Goal: Information Seeking & Learning: Learn about a topic

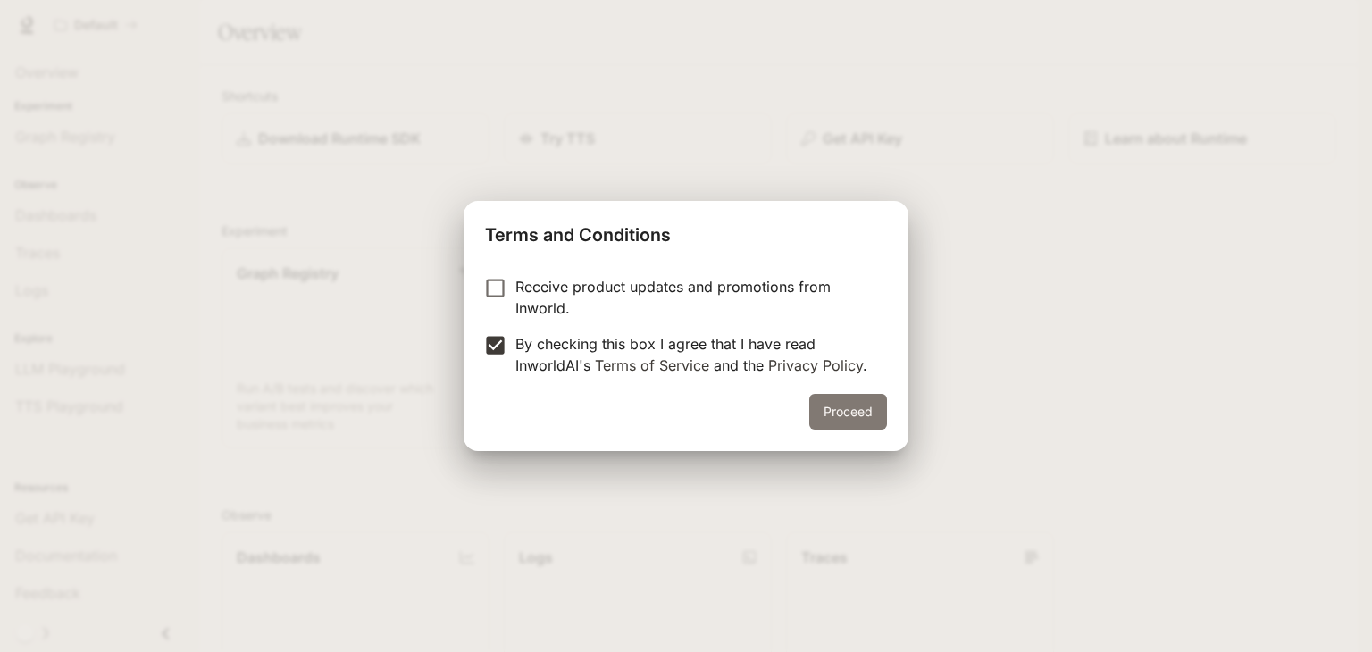
click at [828, 406] on div "Terms and Conditions Receive product updates and promotions from Inworld. By ch…" at bounding box center [686, 326] width 445 height 250
click at [828, 406] on button "Proceed" at bounding box center [848, 412] width 78 height 36
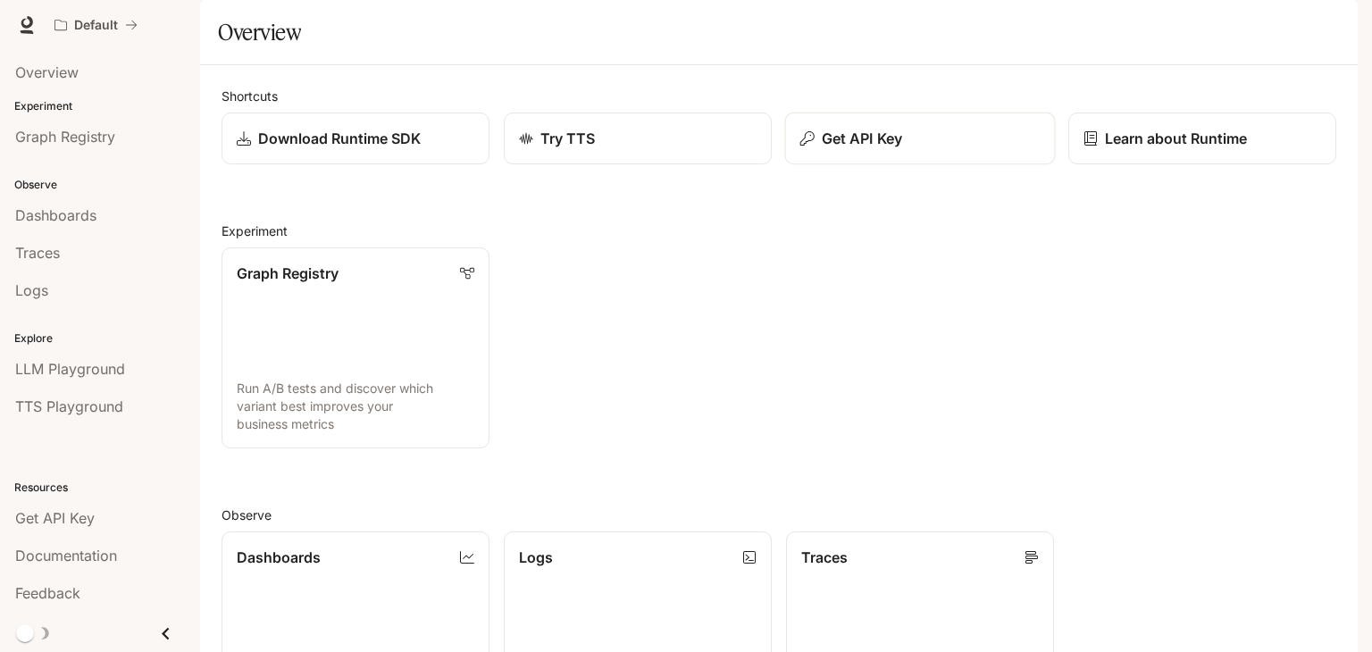
click at [854, 149] on p "Get API Key" at bounding box center [862, 138] width 80 height 21
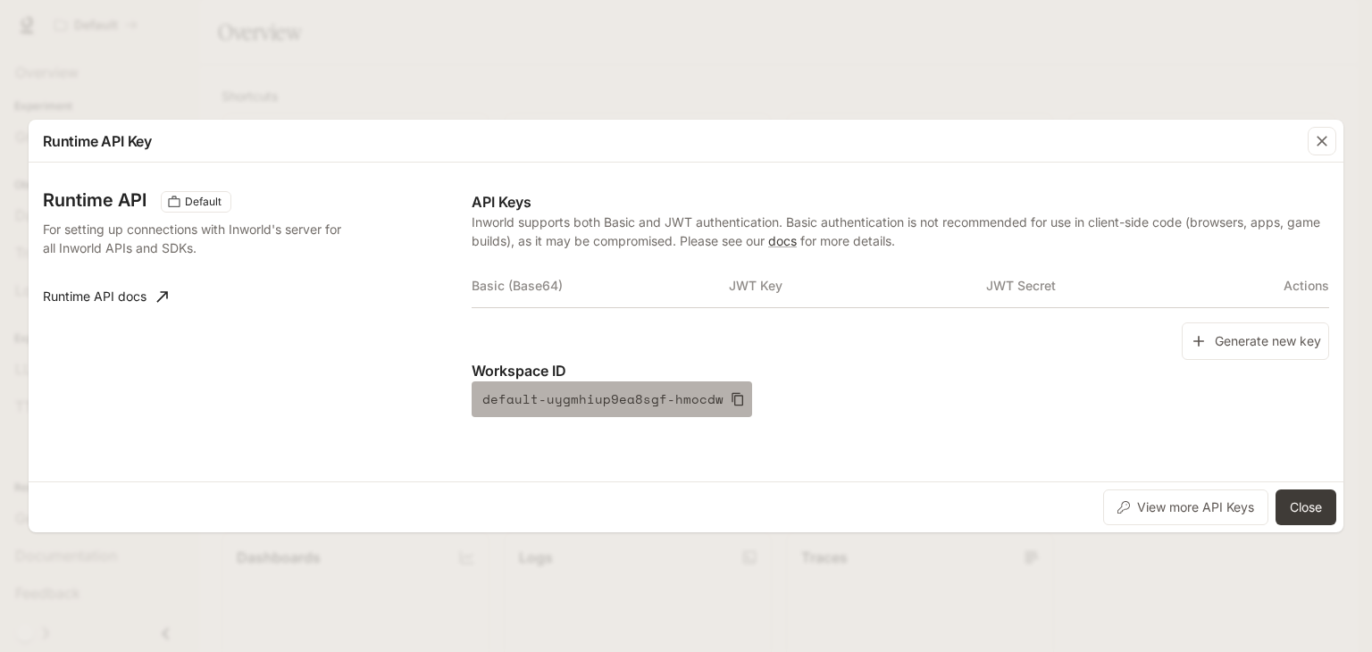
click at [732, 395] on icon "button" at bounding box center [738, 399] width 12 height 13
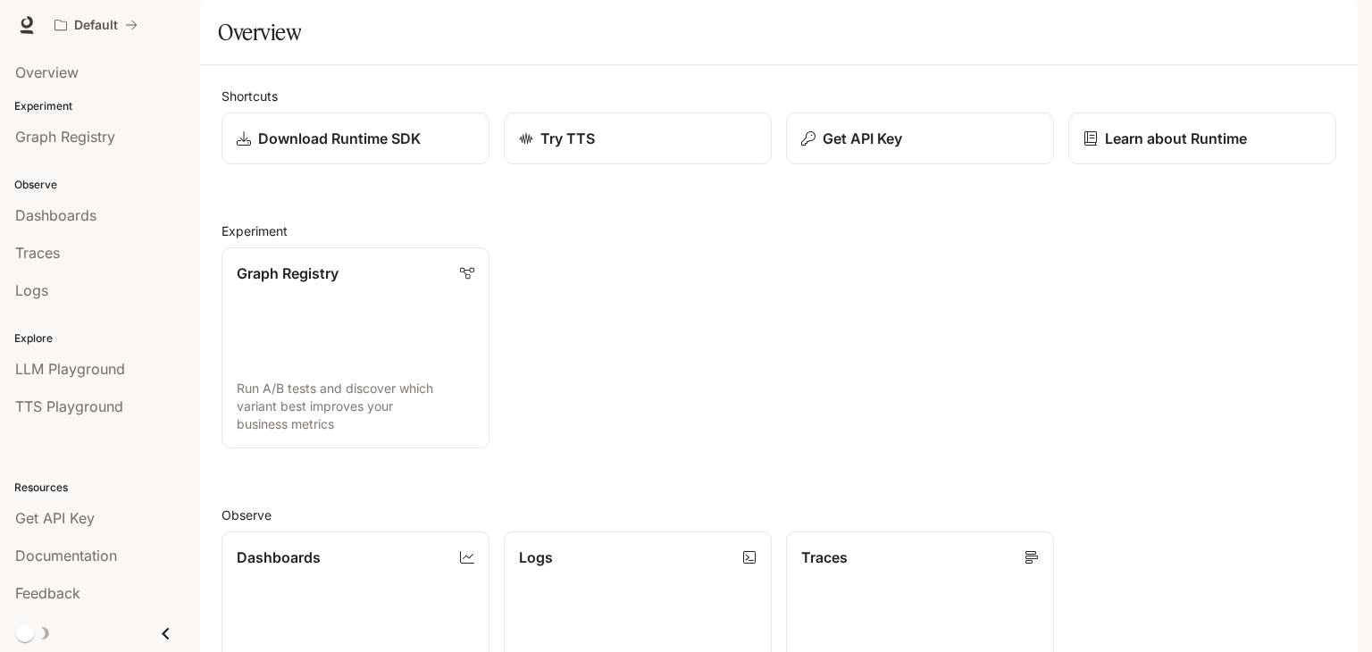
scroll to position [443, 0]
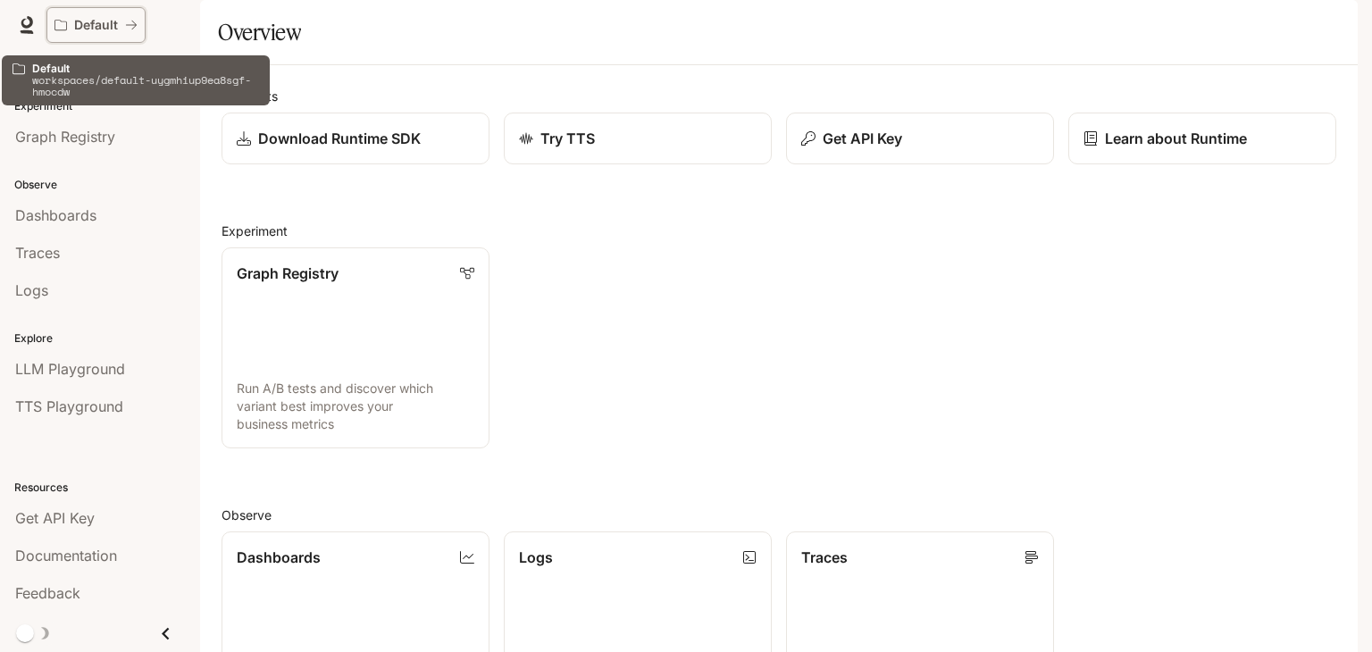
click at [133, 28] on icon "All workspaces" at bounding box center [131, 25] width 11 height 9
click at [95, 22] on p "Default" at bounding box center [96, 25] width 44 height 15
click at [128, 29] on icon "All workspaces" at bounding box center [131, 25] width 13 height 13
click at [54, 83] on p "workspaces/default-uygmhiup9ea8sgf-hmocdw" at bounding box center [145, 85] width 227 height 23
click at [130, 24] on icon "All workspaces" at bounding box center [131, 25] width 13 height 13
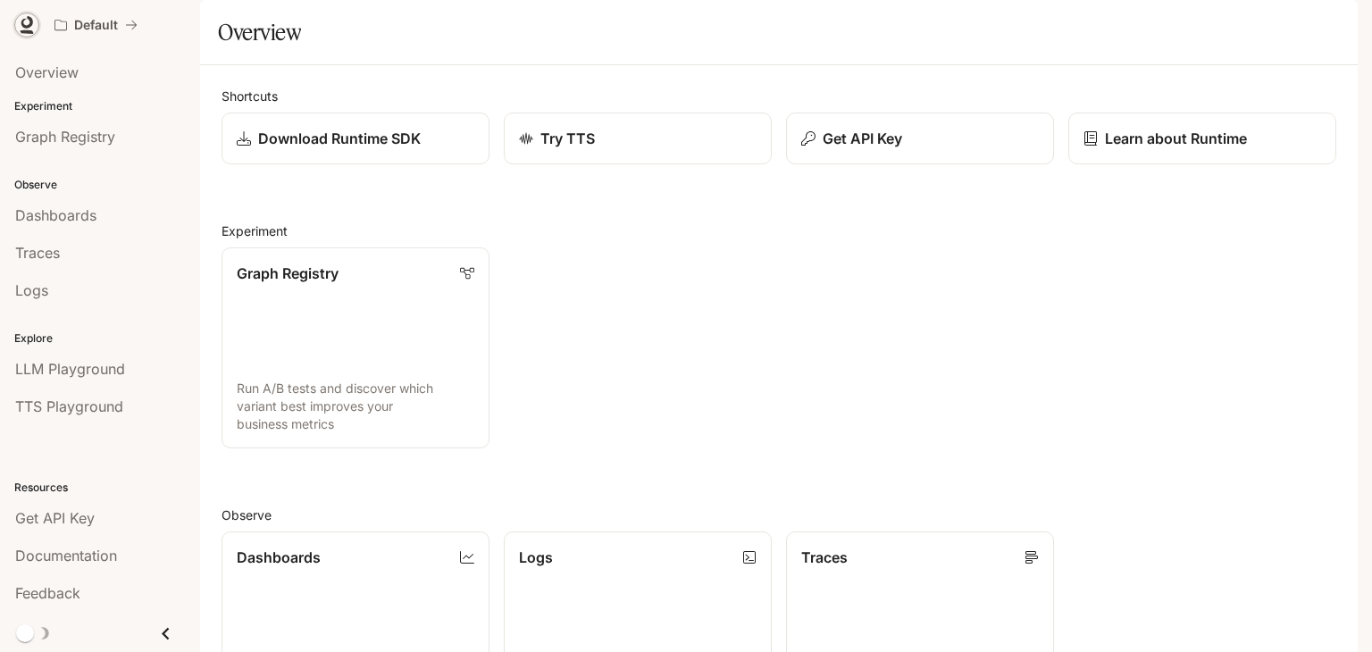
click at [29, 29] on icon at bounding box center [27, 25] width 18 height 18
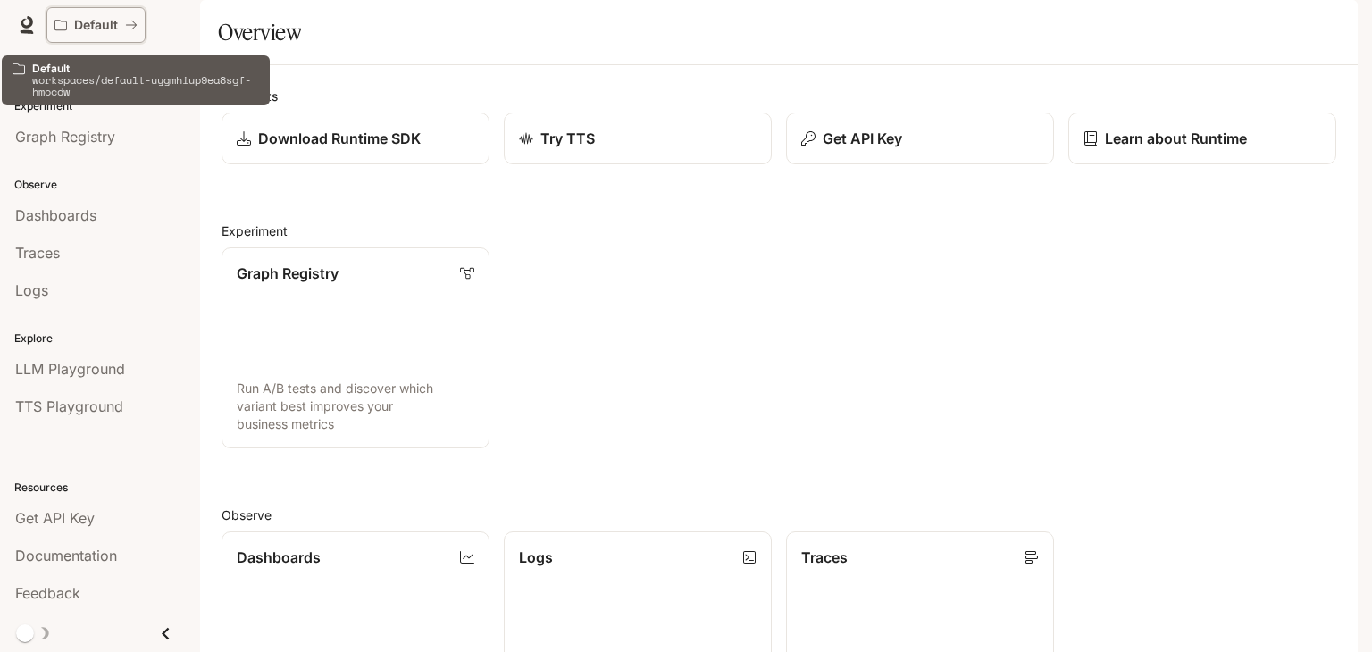
click at [50, 30] on button "Default" at bounding box center [95, 25] width 99 height 36
click at [136, 23] on icon "All workspaces" at bounding box center [131, 25] width 13 height 13
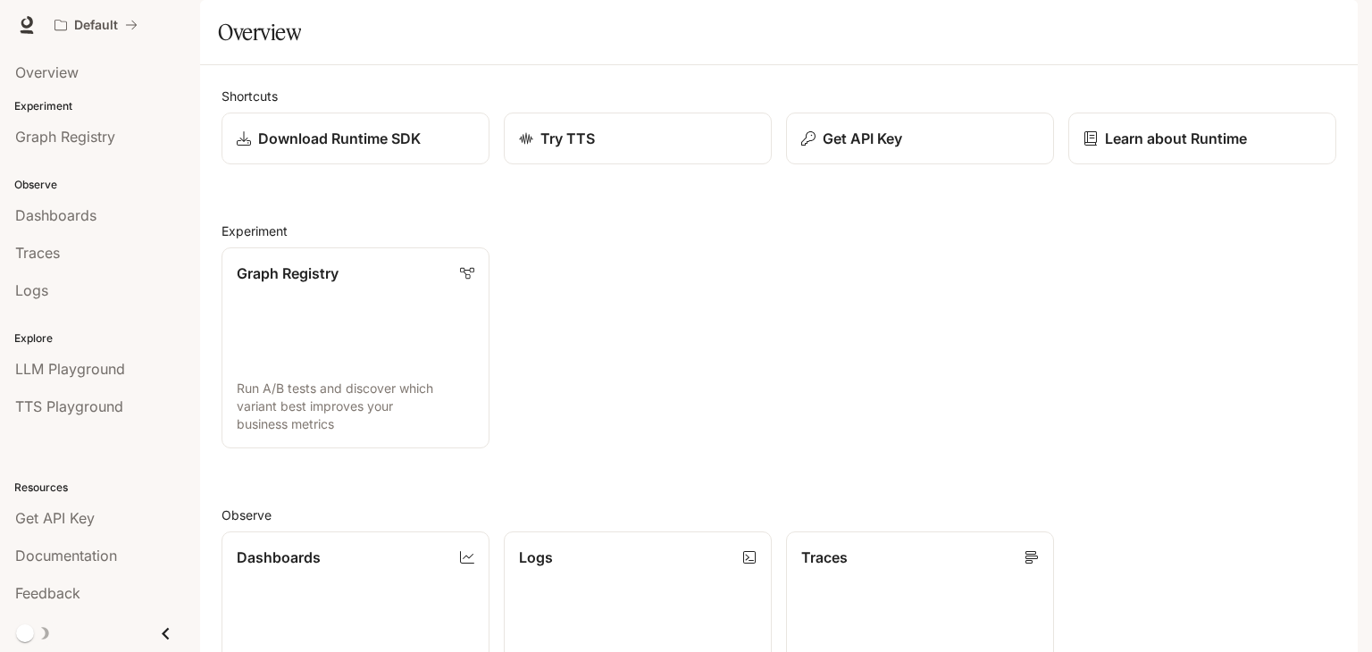
click at [1230, 27] on span "Documentation" at bounding box center [1250, 25] width 88 height 22
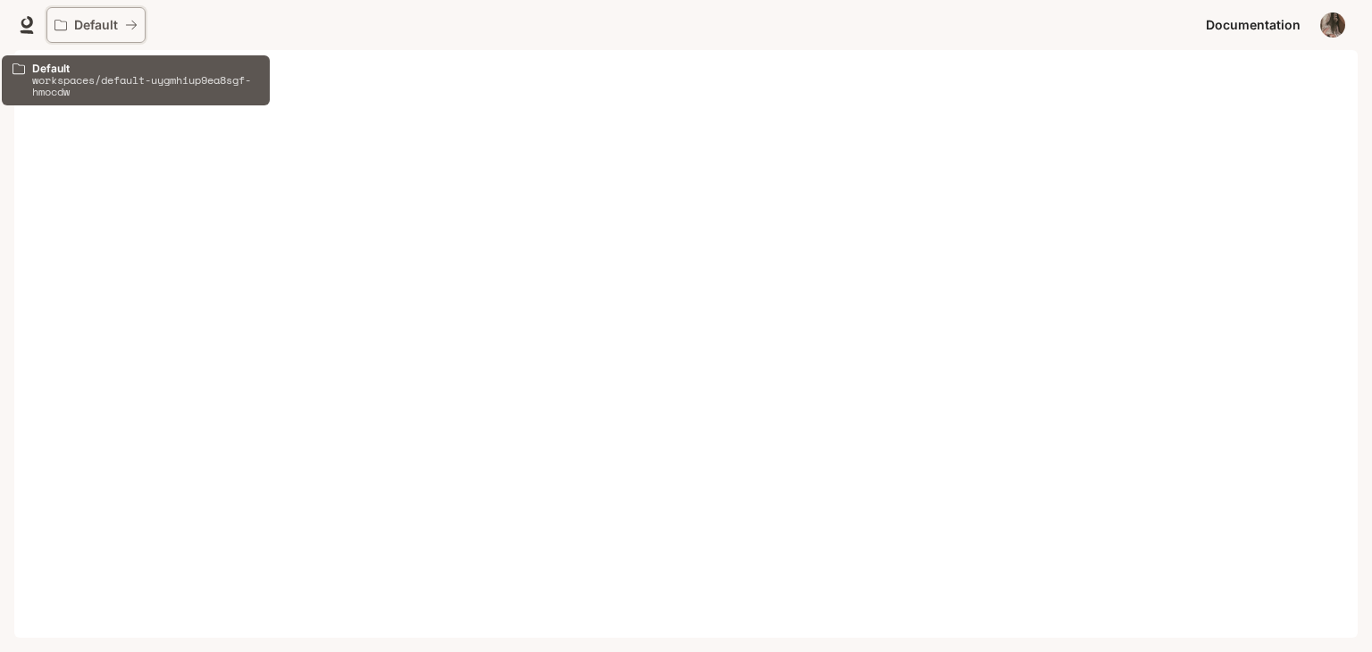
click at [69, 29] on div "Default" at bounding box center [89, 25] width 71 height 15
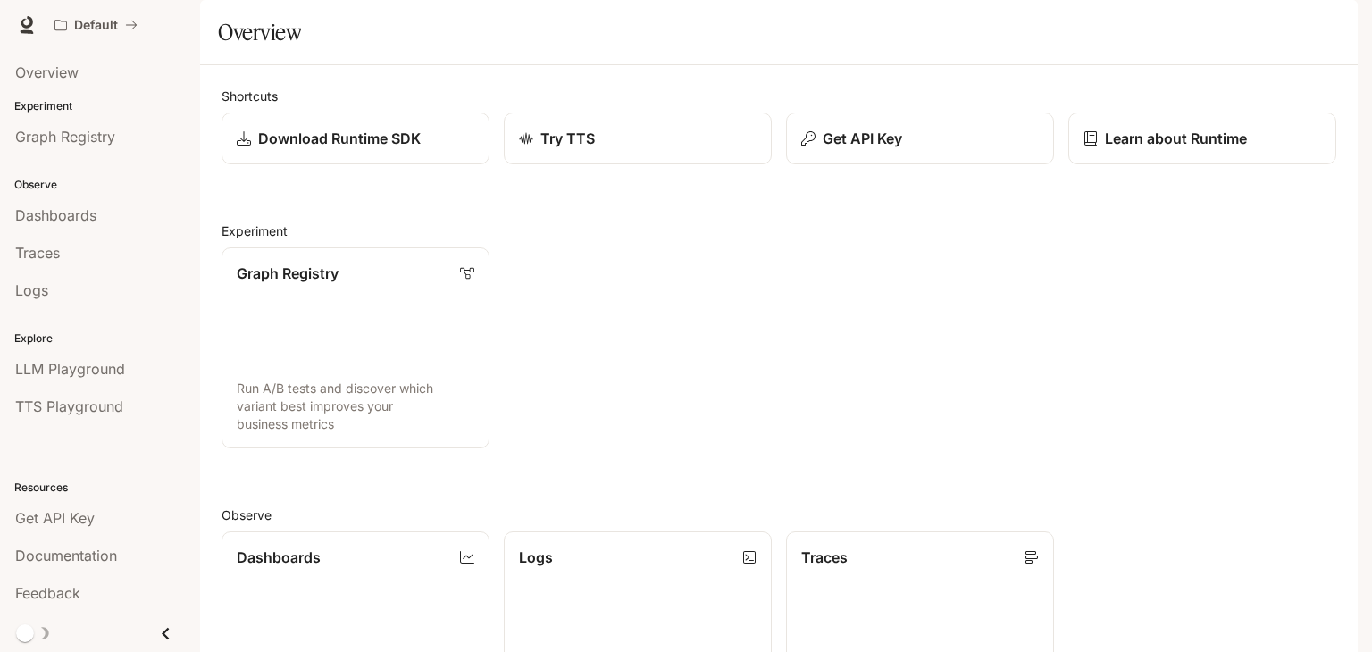
click at [167, 633] on icon "Close drawer" at bounding box center [166, 634] width 24 height 24
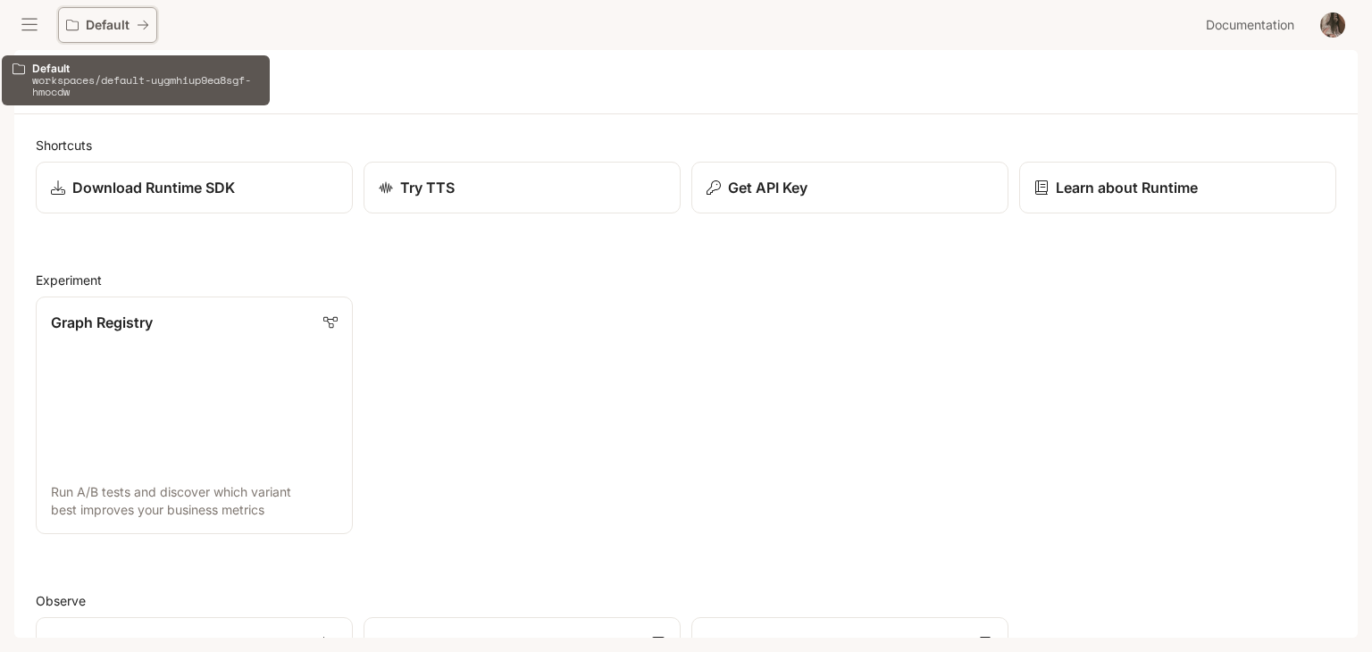
click at [94, 25] on p "Default" at bounding box center [108, 25] width 44 height 15
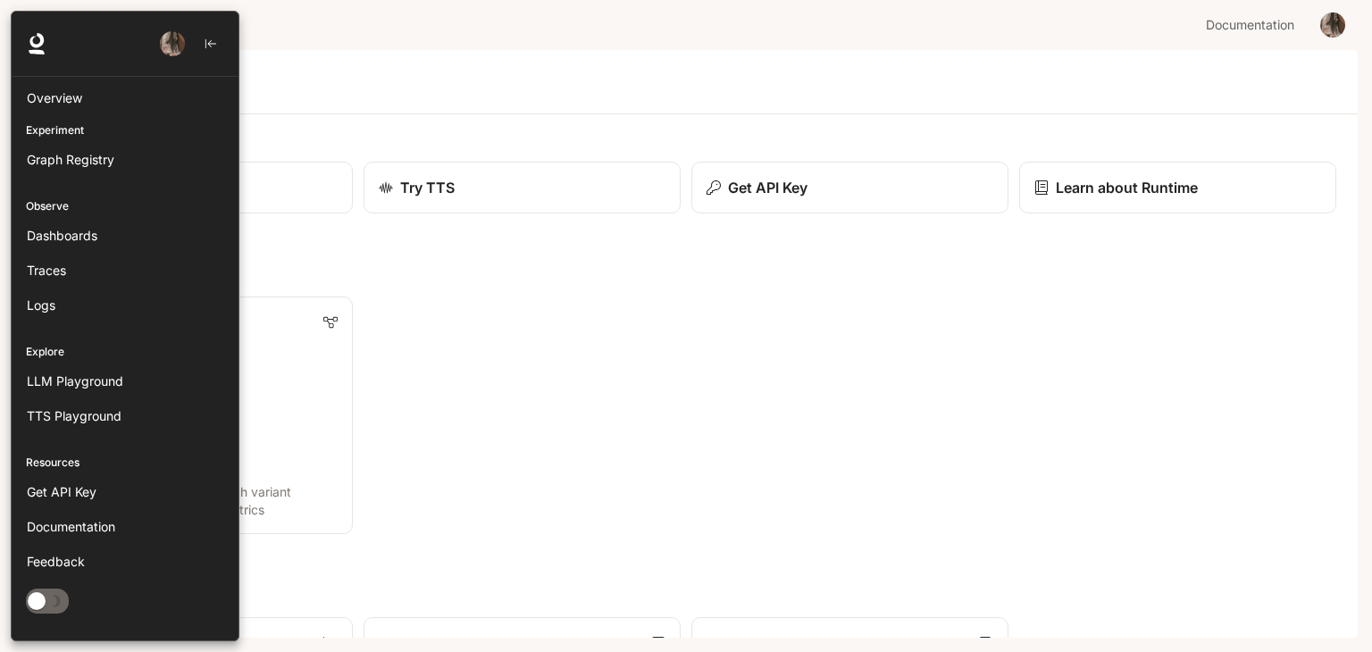
click at [177, 47] on img "button" at bounding box center [172, 43] width 25 height 25
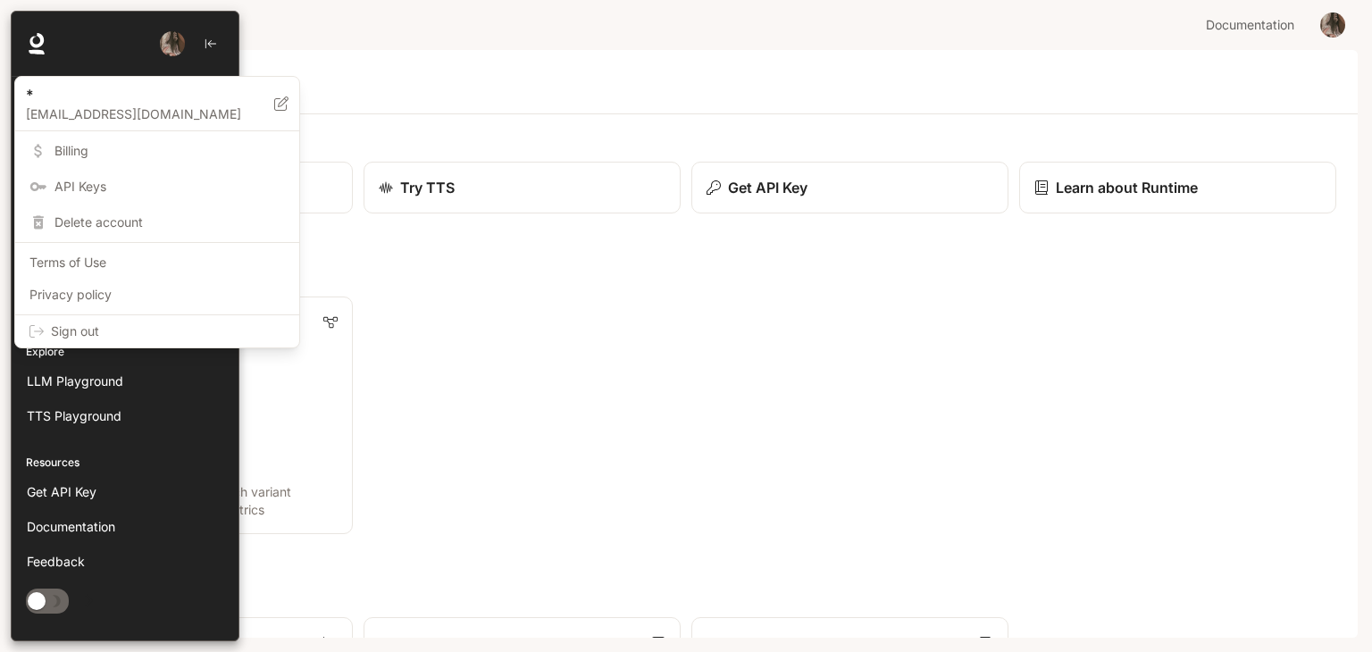
click at [25, 42] on div at bounding box center [686, 326] width 1372 height 652
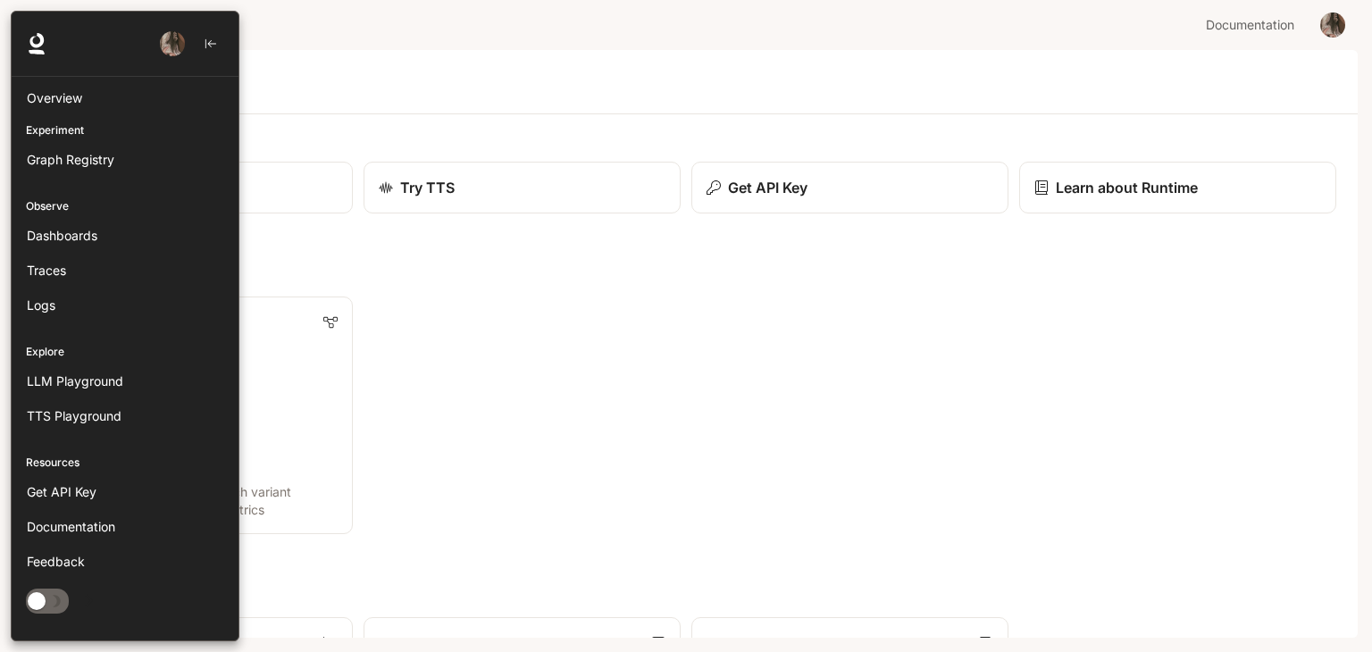
click at [26, 42] on icon at bounding box center [36, 43] width 21 height 21
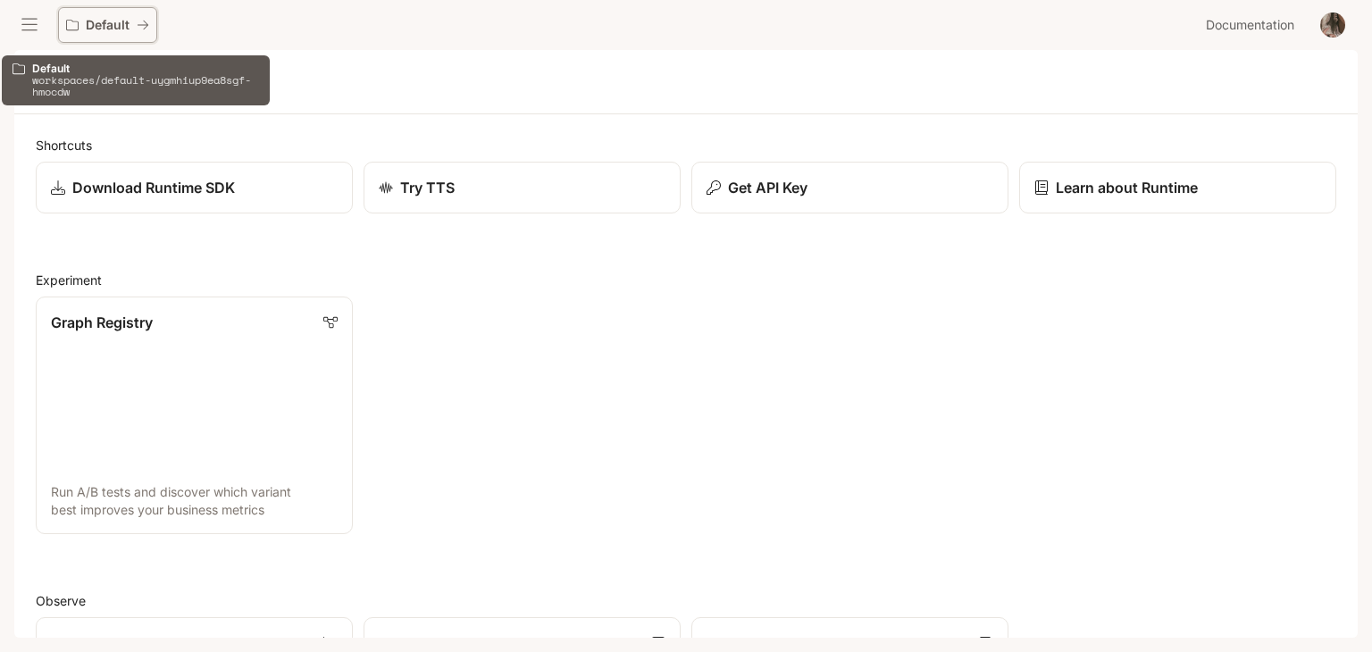
click at [129, 29] on p "Default" at bounding box center [108, 25] width 44 height 15
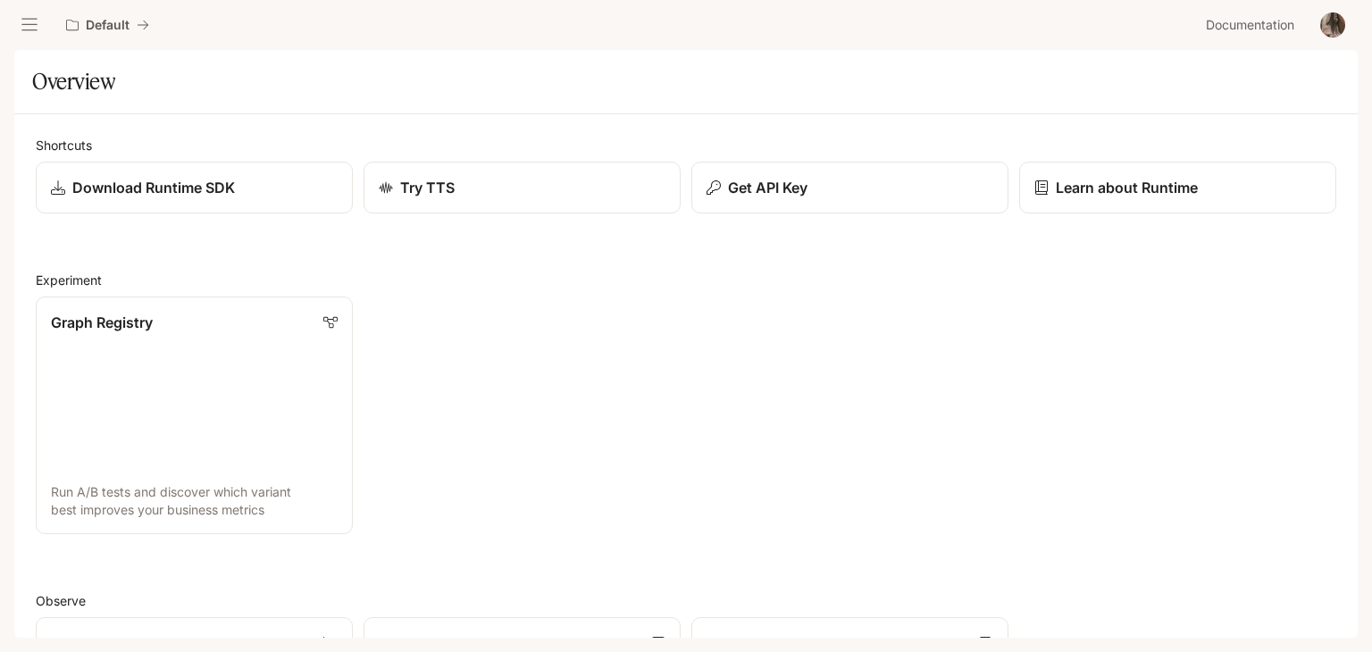
click at [18, 33] on div at bounding box center [29, 25] width 32 height 32
click at [18, 33] on button "open drawer" at bounding box center [29, 25] width 32 height 32
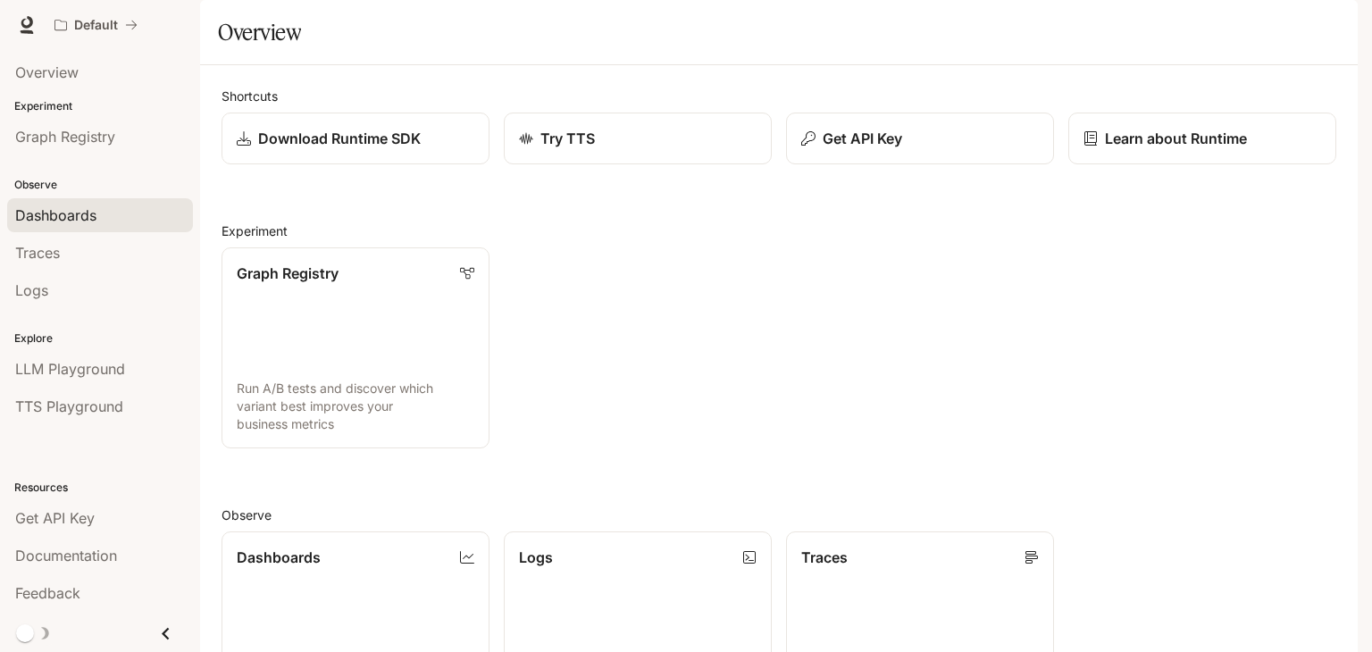
click at [63, 214] on span "Dashboards" at bounding box center [55, 215] width 81 height 21
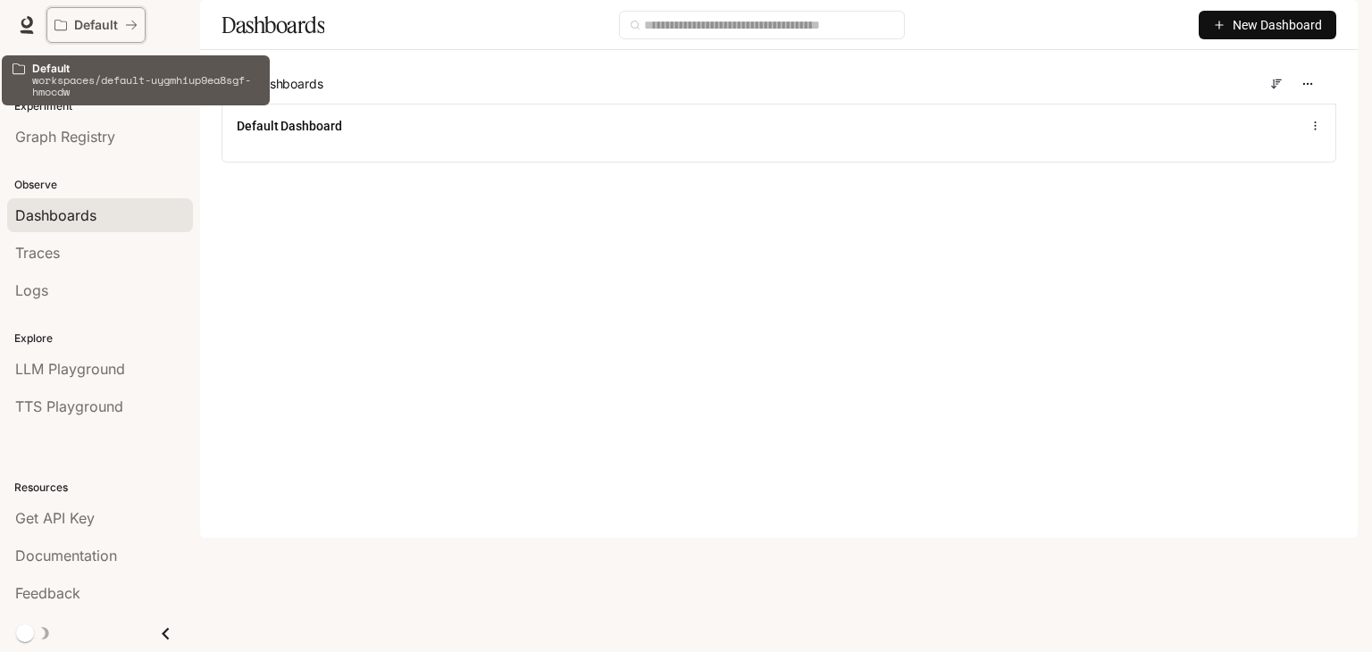
click at [74, 28] on p "Default" at bounding box center [96, 25] width 44 height 15
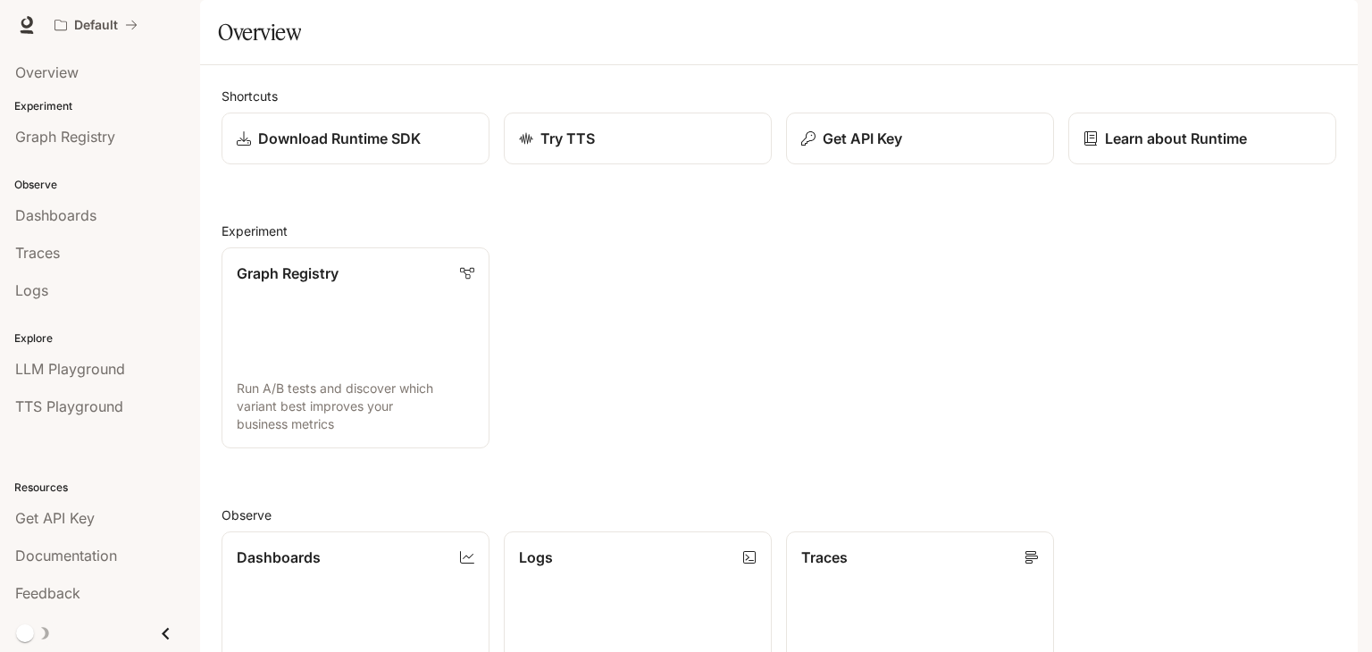
scroll to position [21, 0]
click at [632, 280] on div "Graph Registry Run A/B tests and discover which variant best improves your busi…" at bounding box center [771, 340] width 1129 height 215
drag, startPoint x: 632, startPoint y: 280, endPoint x: 715, endPoint y: 130, distance: 171.5
click at [715, 130] on div "Shortcuts Download Runtime SDK Try TTS Get API Key Learn about Runtime Experime…" at bounding box center [779, 552] width 1115 height 930
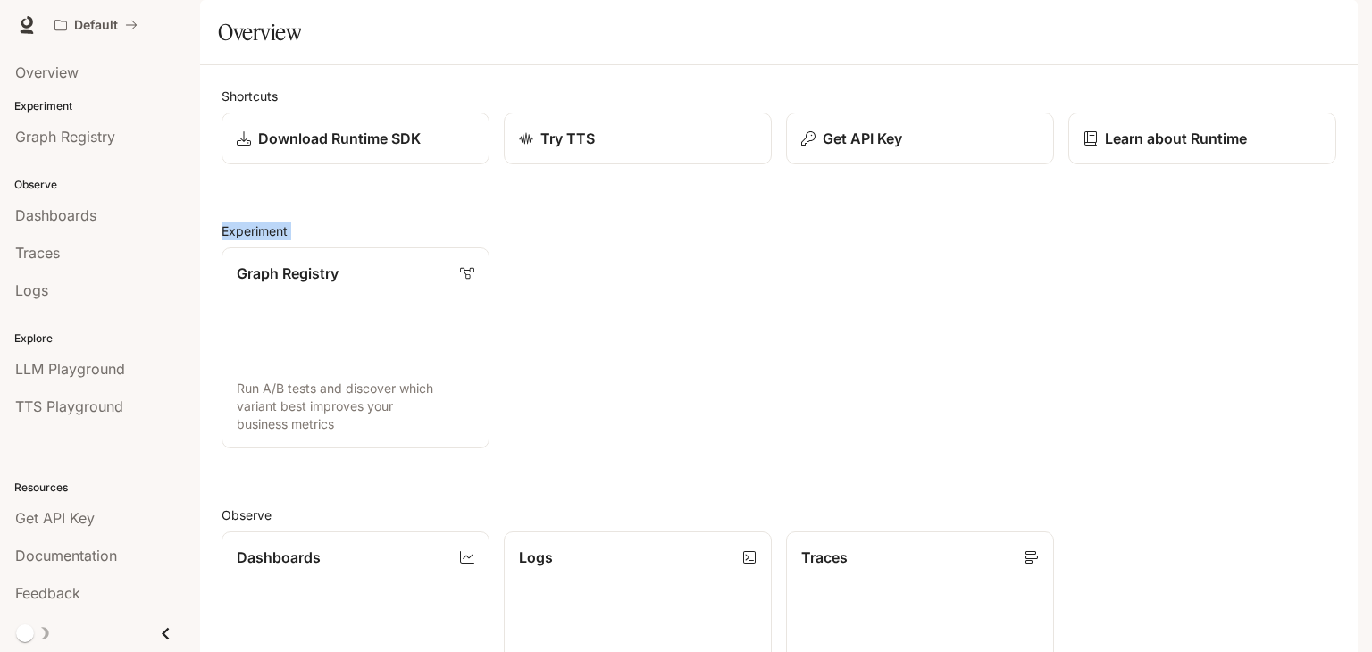
scroll to position [36, 0]
click at [67, 137] on span "Graph Registry" at bounding box center [65, 136] width 100 height 21
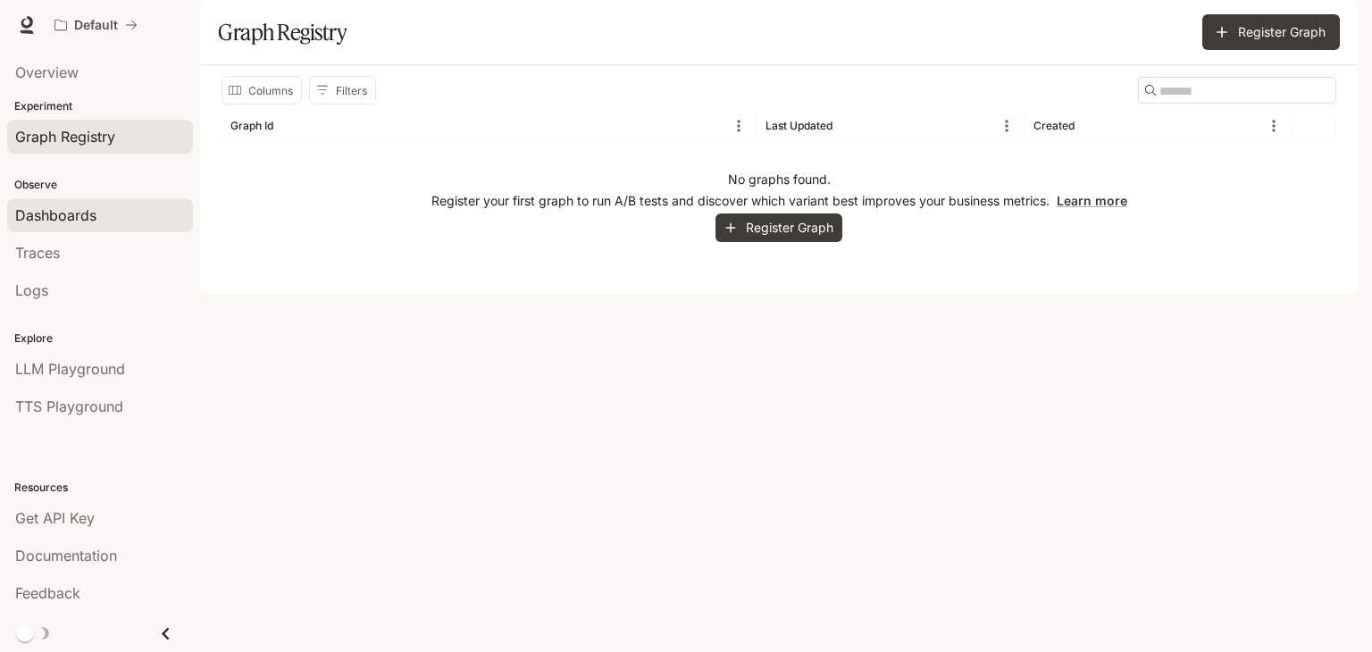
click at [48, 214] on span "Dashboards" at bounding box center [55, 215] width 81 height 21
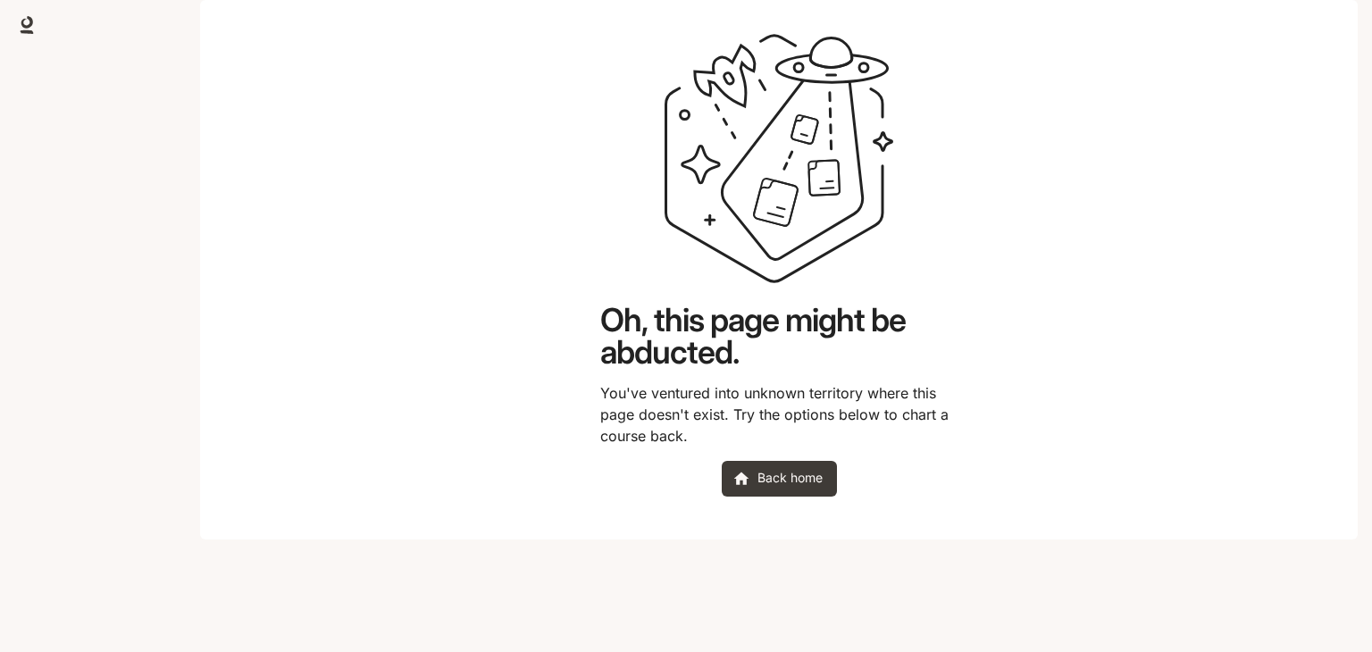
click at [1112, 268] on main "Oh, this page might be abducted. You've ventured into unknown territory where t…" at bounding box center [779, 270] width 1158 height 540
click at [747, 488] on icon at bounding box center [741, 479] width 18 height 18
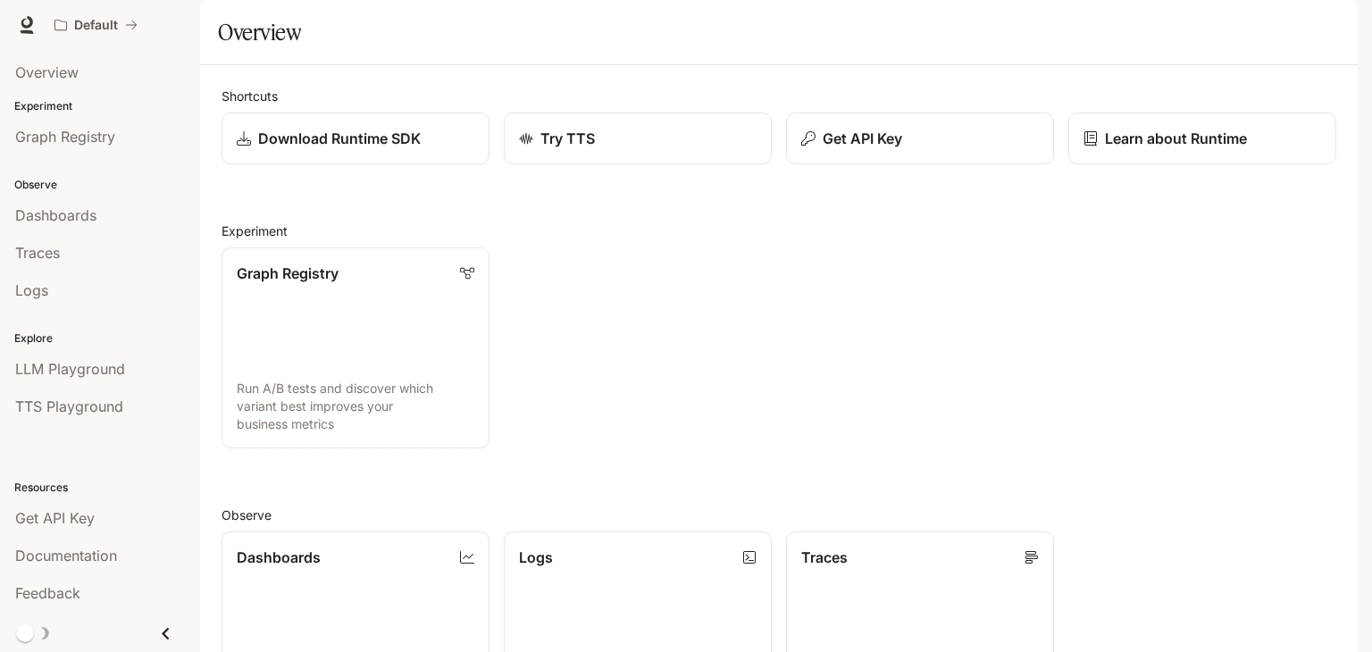
scroll to position [443, 0]
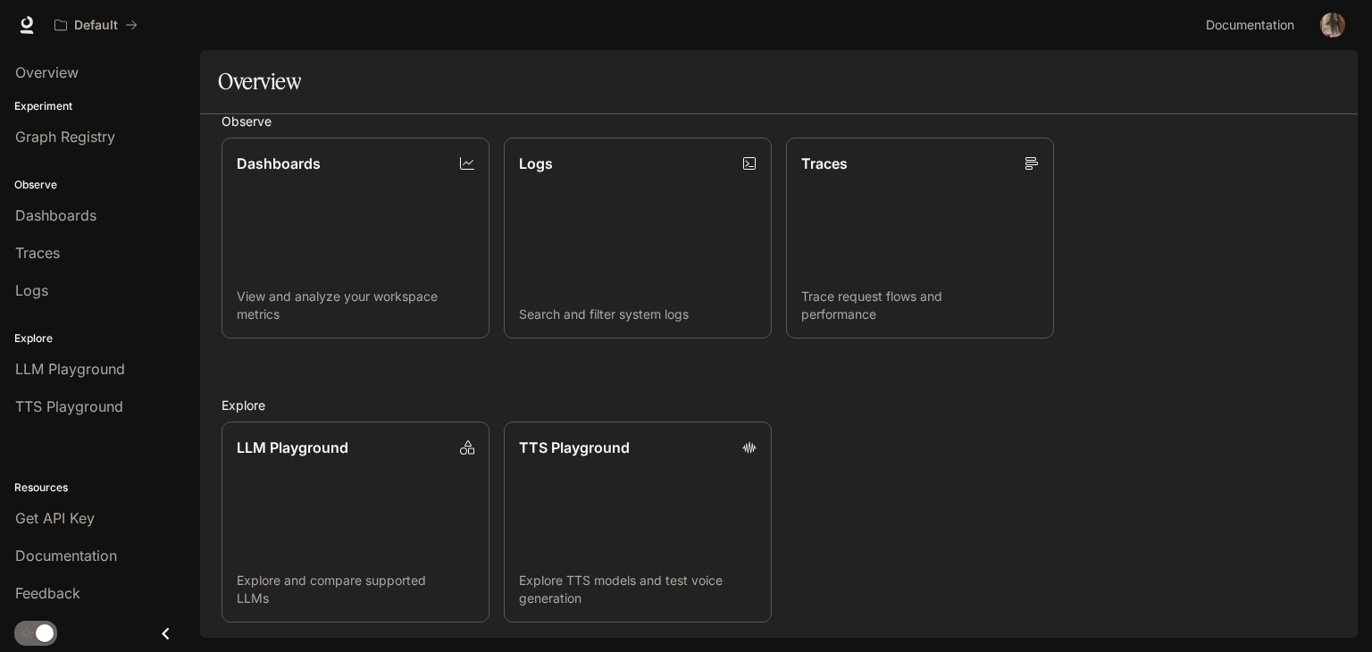
click at [1334, 17] on img "button" at bounding box center [1332, 25] width 25 height 25
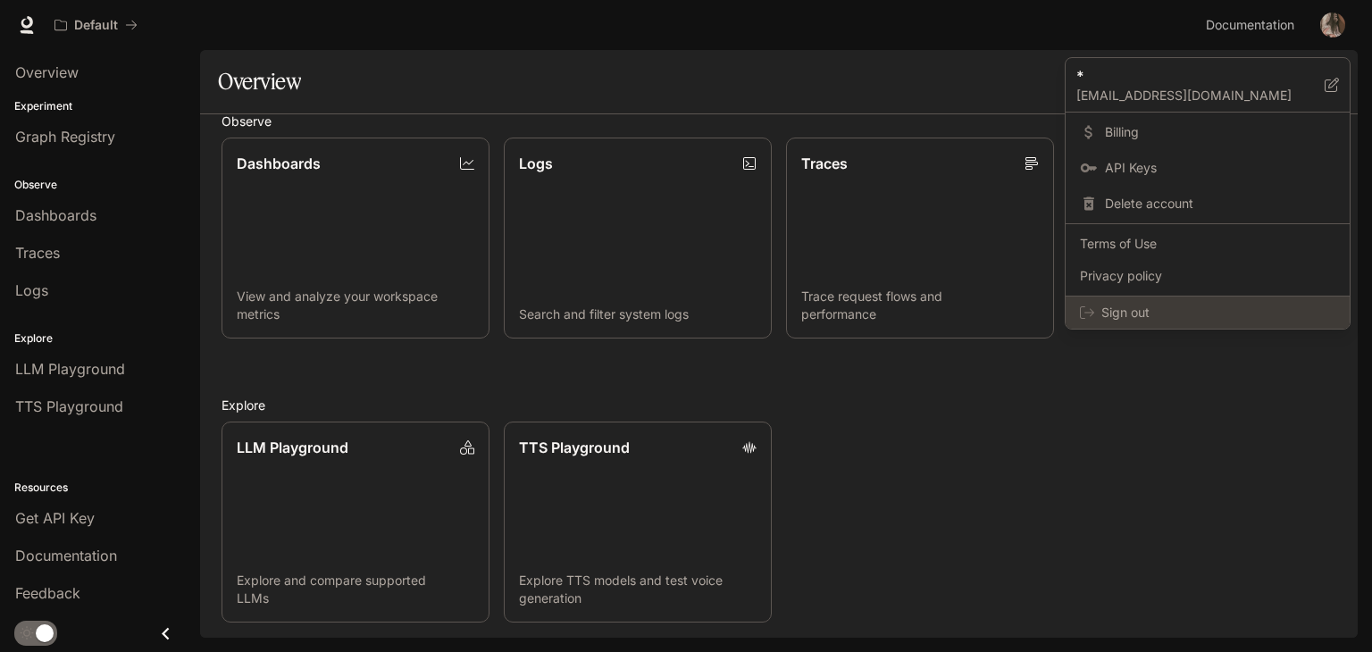
click at [1129, 307] on span "Sign out" at bounding box center [1218, 313] width 234 height 18
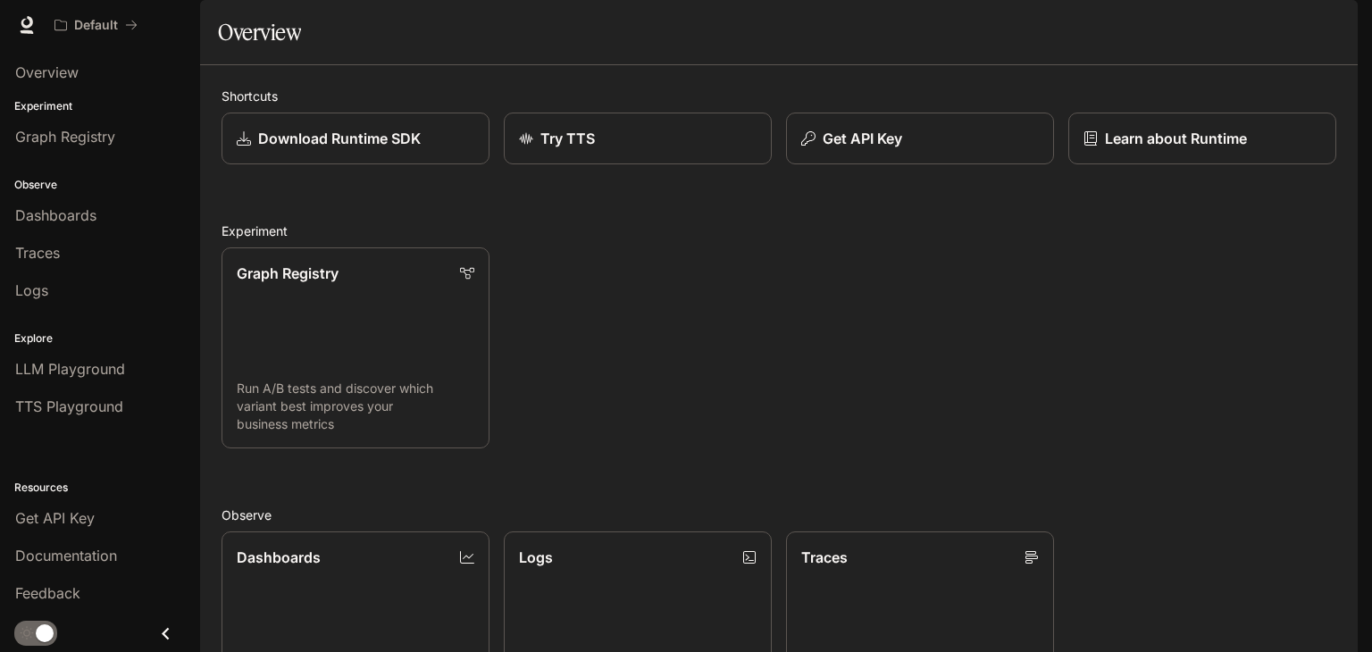
click at [1330, 16] on img "button" at bounding box center [1332, 25] width 25 height 25
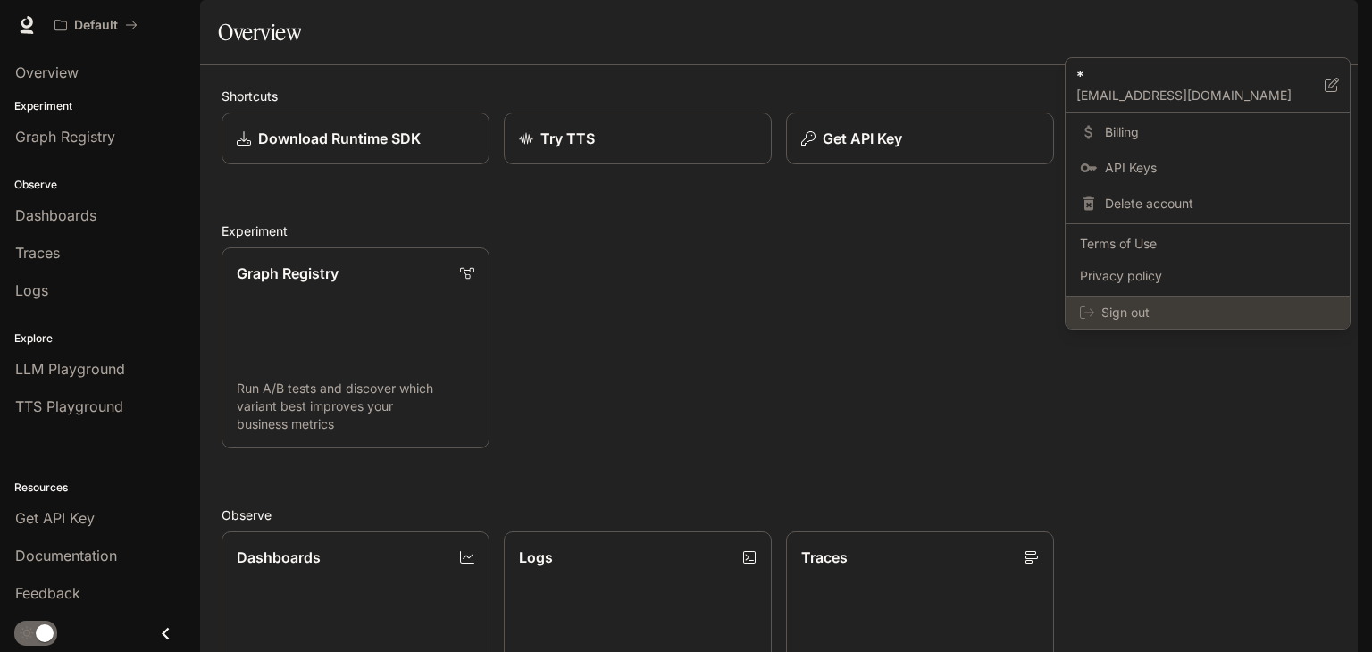
click at [1133, 311] on span "Sign out" at bounding box center [1218, 313] width 234 height 18
